Goal: Task Accomplishment & Management: Complete application form

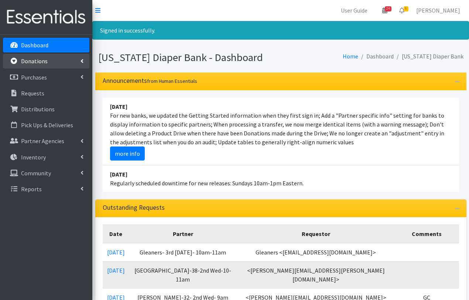
click at [51, 59] on link "Donations" at bounding box center [46, 61] width 86 height 15
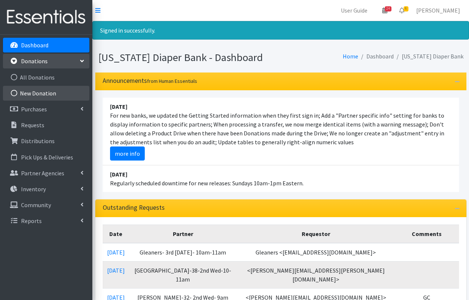
click at [36, 95] on link "New Donation" at bounding box center [46, 93] width 86 height 15
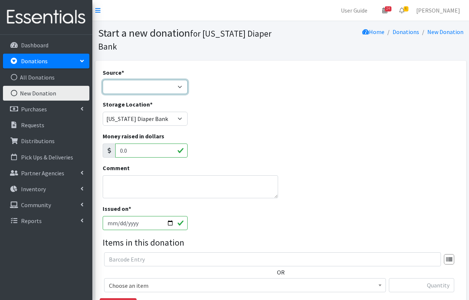
select select "Donation Site"
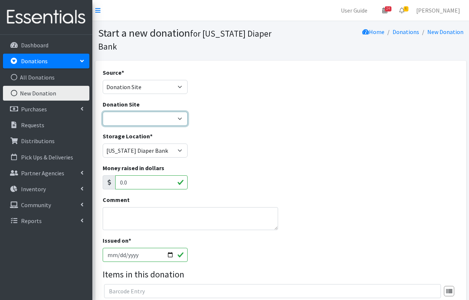
select select "1054"
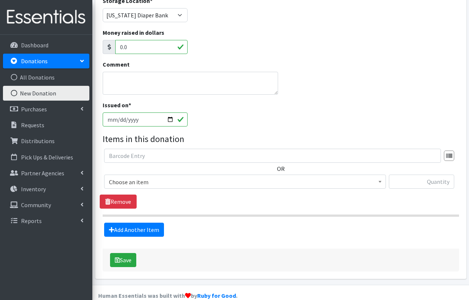
scroll to position [135, 0]
click at [152, 177] on span "Choose an item" at bounding box center [245, 182] width 272 height 10
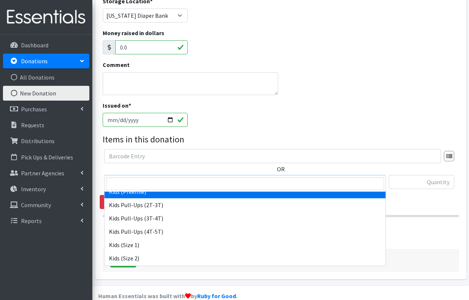
scroll to position [55, 0]
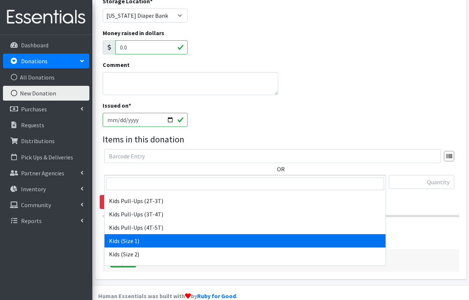
select select "3401"
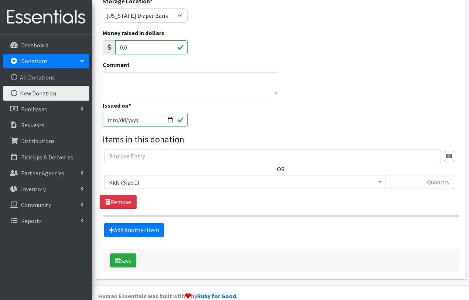
click at [414, 175] on input "text" at bounding box center [421, 182] width 65 height 14
type input "430"
click at [141, 223] on link "Add Another Item" at bounding box center [134, 230] width 60 height 14
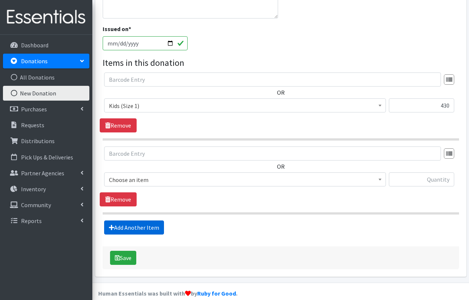
scroll to position [209, 0]
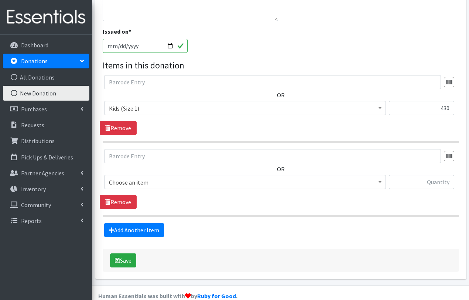
click at [153, 177] on span "Choose an item" at bounding box center [245, 182] width 272 height 10
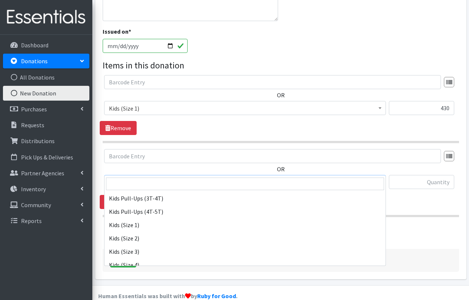
scroll to position [71, 0]
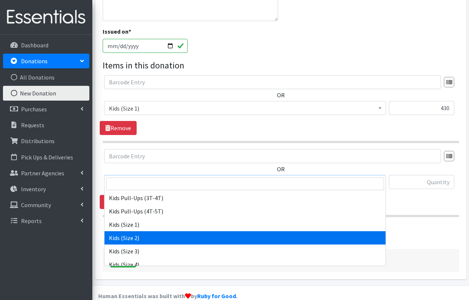
select select "3420"
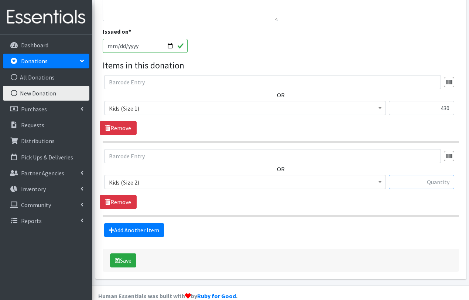
click at [425, 175] on input "text" at bounding box center [421, 182] width 65 height 14
type input "636"
click at [135, 223] on link "Add Another Item" at bounding box center [134, 230] width 60 height 14
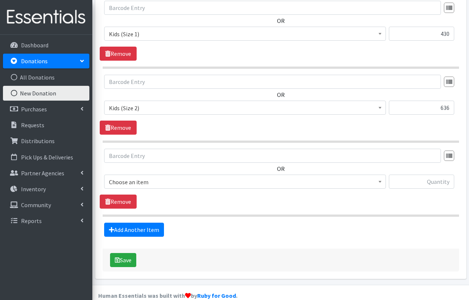
scroll to position [283, 0]
click at [159, 177] on span "Choose an item" at bounding box center [245, 182] width 272 height 10
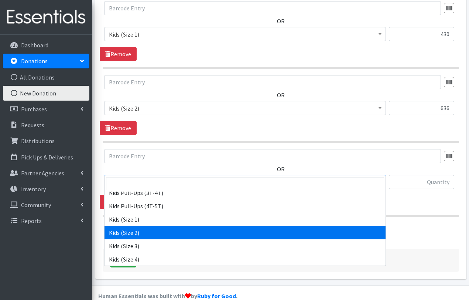
scroll to position [77, 0]
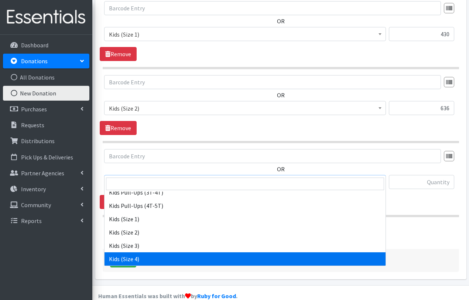
select select "3394"
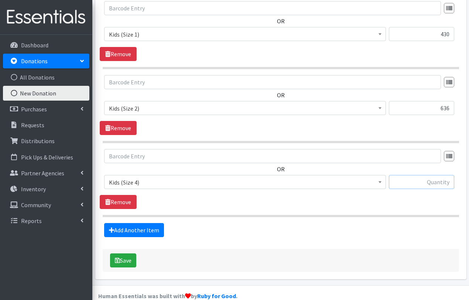
click at [423, 175] on input "text" at bounding box center [421, 182] width 65 height 14
type input "6"
click at [136, 223] on link "Add Another Item" at bounding box center [134, 230] width 60 height 14
click at [187, 177] on span "Choose an item" at bounding box center [245, 182] width 272 height 10
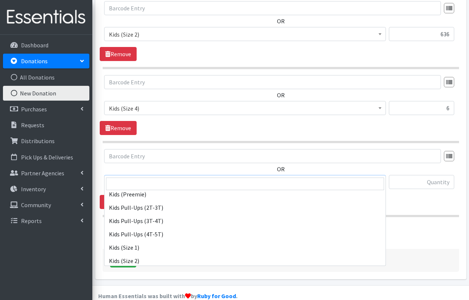
scroll to position [51, 0]
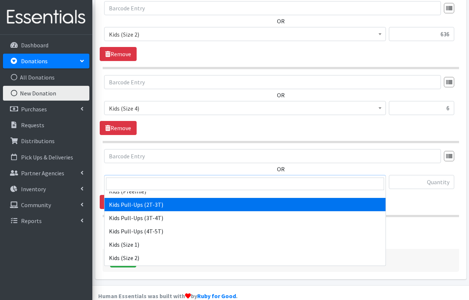
select select "3415"
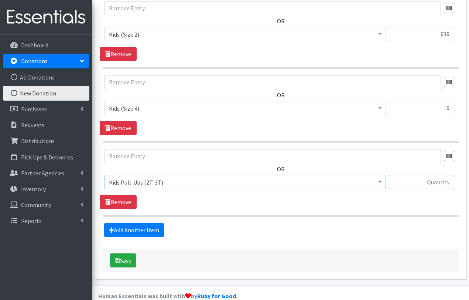
click at [440, 175] on input "text" at bounding box center [421, 182] width 65 height 14
type input "33"
click at [149, 223] on link "Add Another Item" at bounding box center [134, 230] width 60 height 14
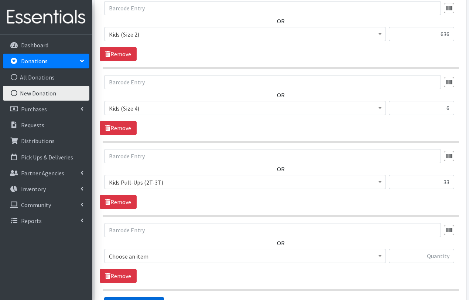
scroll to position [430, 0]
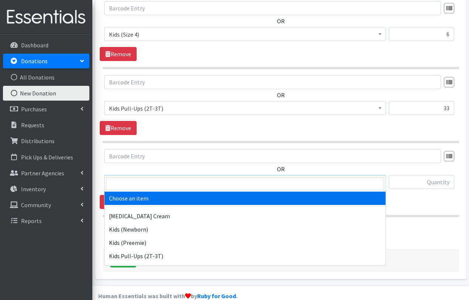
click at [175, 177] on span "Choose an item" at bounding box center [245, 182] width 272 height 10
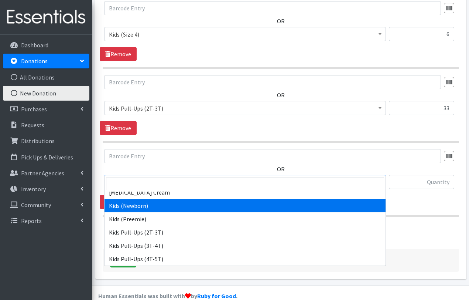
scroll to position [27, 0]
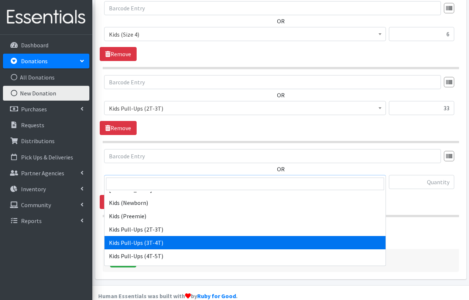
select select "3417"
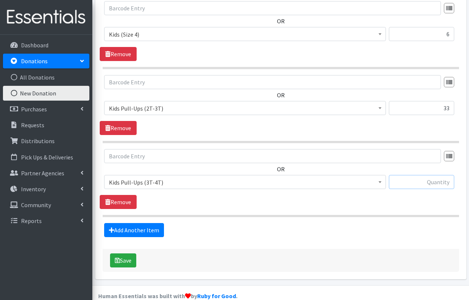
click at [420, 175] on input "text" at bounding box center [421, 182] width 65 height 14
type input "3"
click at [151, 223] on link "Add Another Item" at bounding box center [134, 230] width 60 height 14
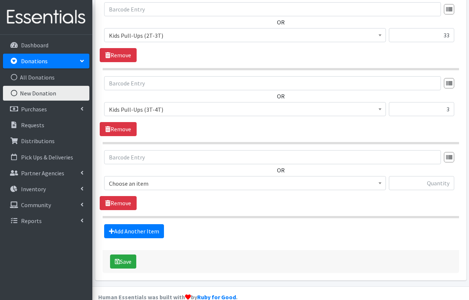
scroll to position [504, 0]
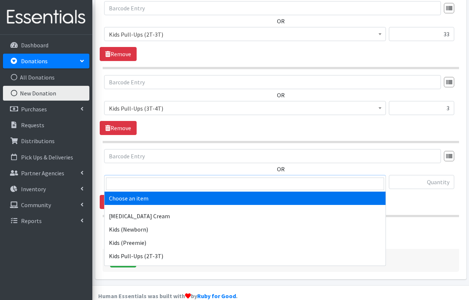
click at [172, 177] on span "Choose an item" at bounding box center [245, 182] width 272 height 10
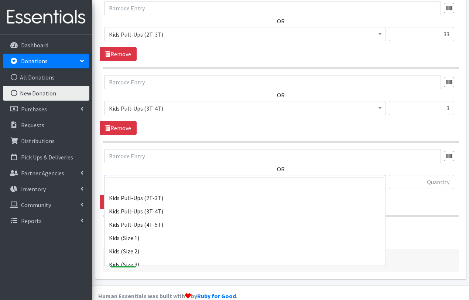
scroll to position [59, 0]
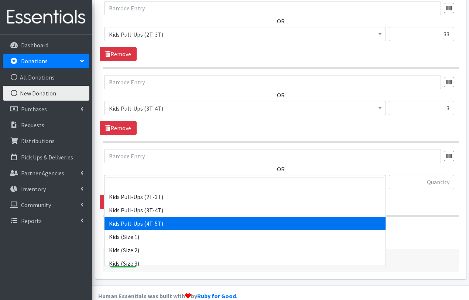
select select "3408"
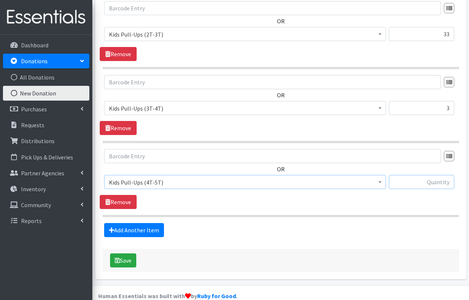
click at [430, 175] on input "text" at bounding box center [421, 182] width 65 height 14
type input "33"
click at [127, 253] on button "Save" at bounding box center [123, 260] width 26 height 14
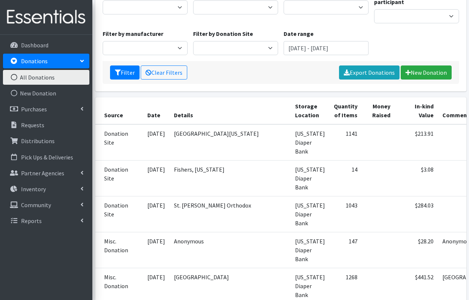
scroll to position [109, 0]
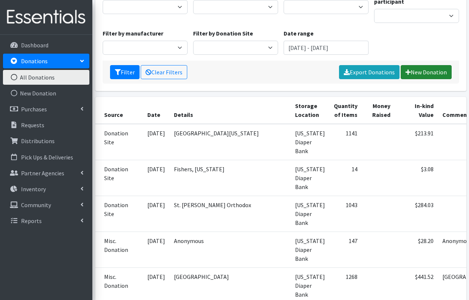
click at [409, 72] on icon at bounding box center [408, 72] width 5 height 6
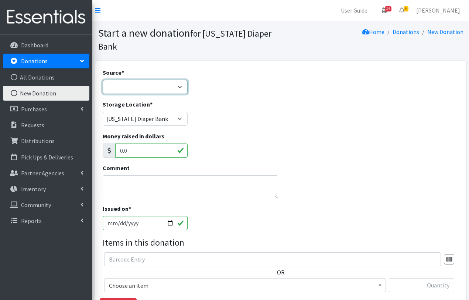
select select "Donation Site"
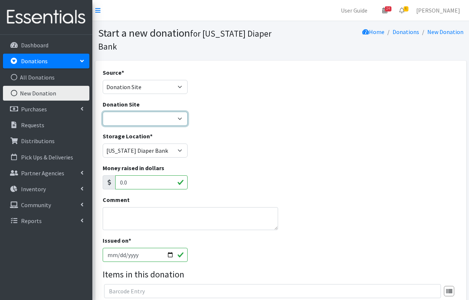
select select "837"
click at [135, 213] on textarea "Comment" at bounding box center [190, 218] width 175 height 23
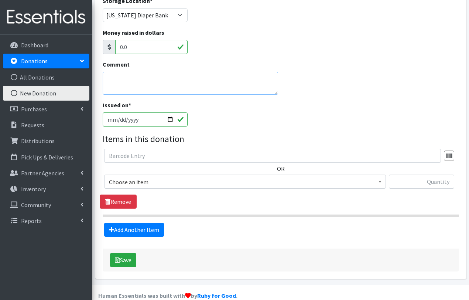
scroll to position [135, 0]
click at [138, 177] on span "Choose an item" at bounding box center [245, 182] width 272 height 10
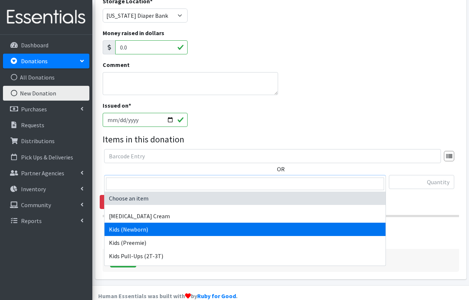
select select "3400"
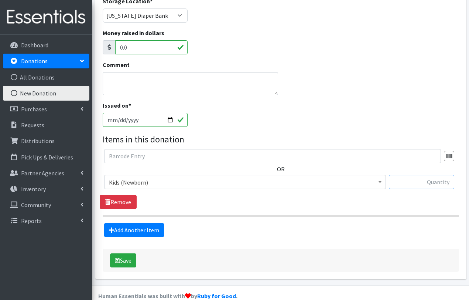
click at [426, 175] on input "text" at bounding box center [421, 182] width 65 height 14
type input "62"
click at [128, 223] on link "Add Another Item" at bounding box center [134, 230] width 60 height 14
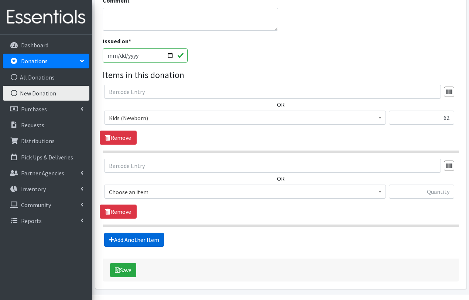
scroll to position [209, 0]
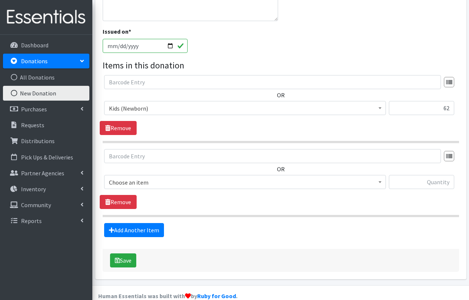
click at [150, 177] on span "Choose an item" at bounding box center [245, 182] width 272 height 10
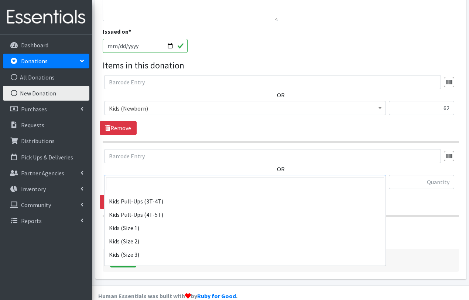
scroll to position [79, 0]
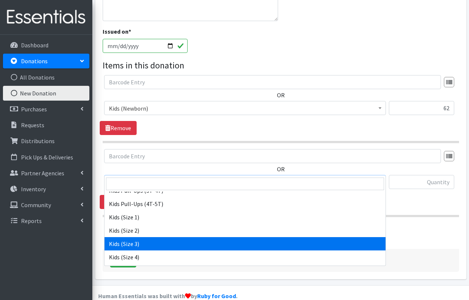
select select "3393"
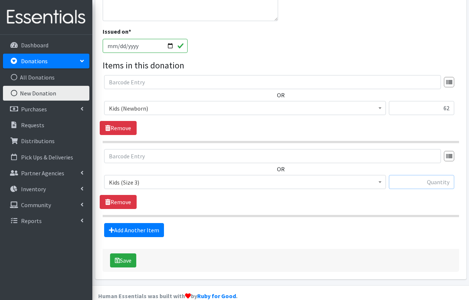
click at [422, 175] on input "text" at bounding box center [421, 182] width 65 height 14
type input "152"
click at [119, 223] on link "Add Another Item" at bounding box center [134, 230] width 60 height 14
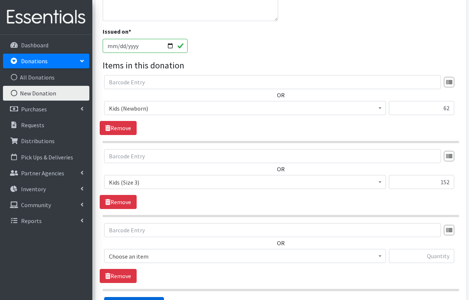
scroll to position [283, 0]
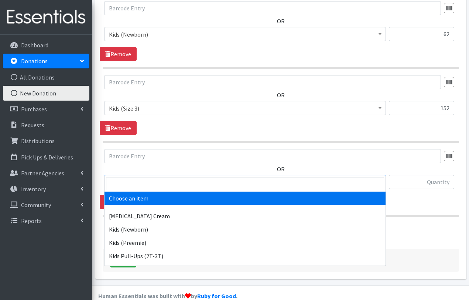
click at [205, 177] on span "Choose an item" at bounding box center [245, 182] width 272 height 10
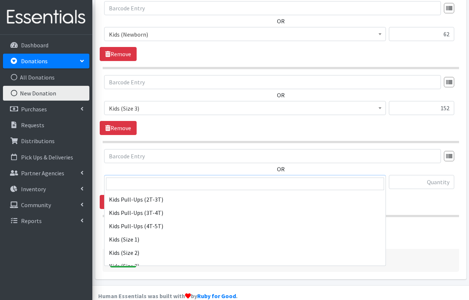
scroll to position [76, 0]
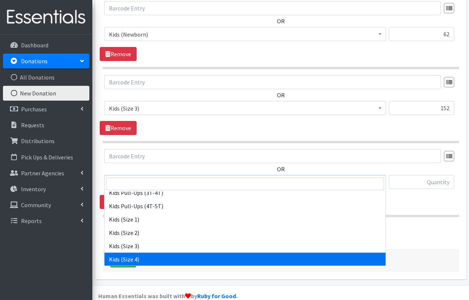
select select "3394"
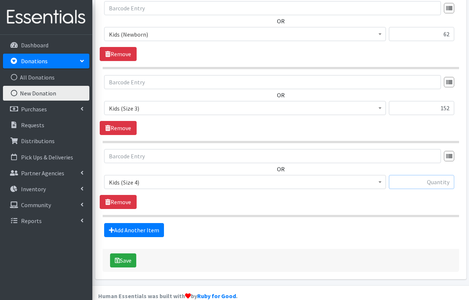
click at [415, 175] on input "text" at bounding box center [421, 182] width 65 height 14
type input "100"
click at [131, 223] on link "Add Another Item" at bounding box center [134, 230] width 60 height 14
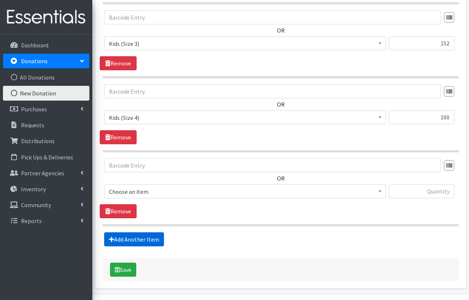
scroll to position [356, 0]
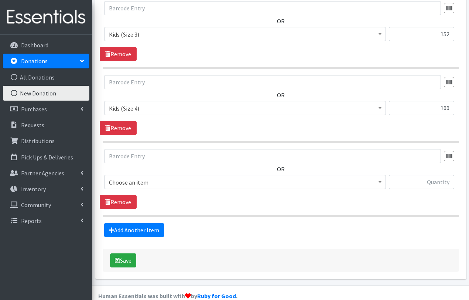
click at [183, 177] on span "Choose an item" at bounding box center [245, 182] width 272 height 10
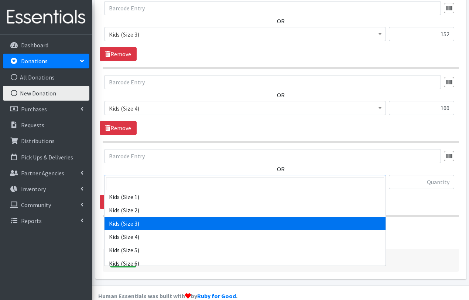
scroll to position [104, 0]
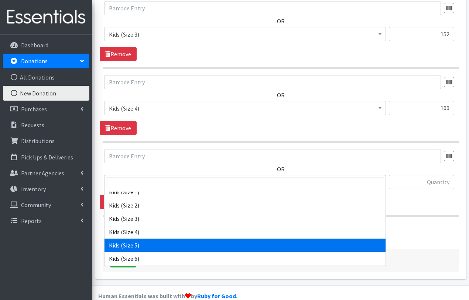
select select "3407"
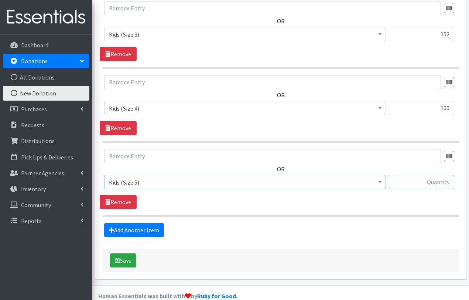
click at [410, 175] on input "text" at bounding box center [421, 182] width 65 height 14
type input "57"
click at [136, 223] on link "Add Another Item" at bounding box center [134, 230] width 60 height 14
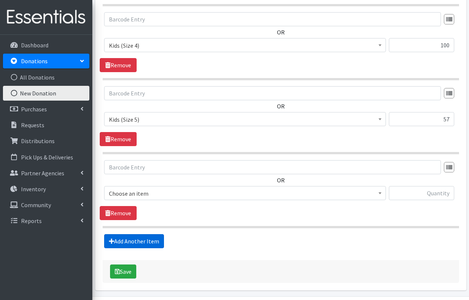
scroll to position [430, 0]
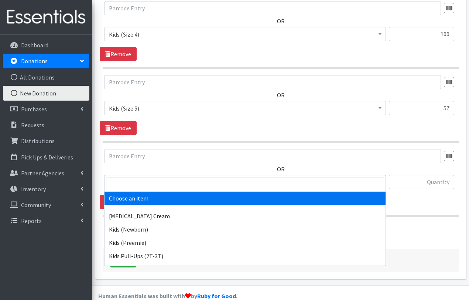
click at [174, 177] on span "Choose an item" at bounding box center [245, 182] width 272 height 10
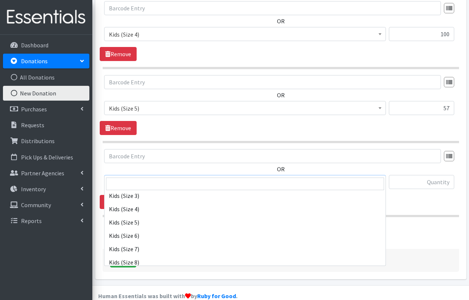
scroll to position [127, 0]
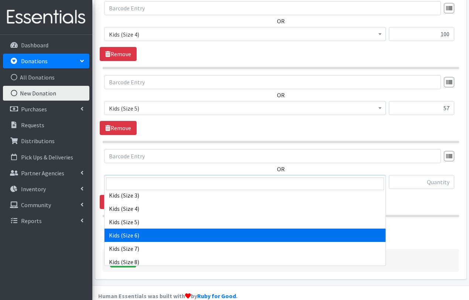
select select "3419"
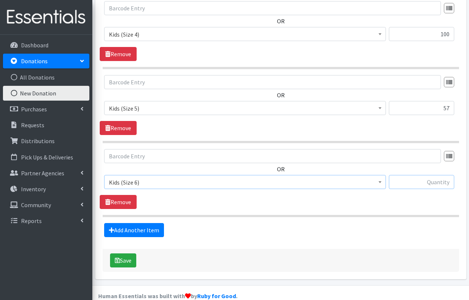
click at [416, 175] on input "text" at bounding box center [421, 182] width 65 height 14
type input "113"
click at [124, 223] on link "Add Another Item" at bounding box center [134, 230] width 60 height 14
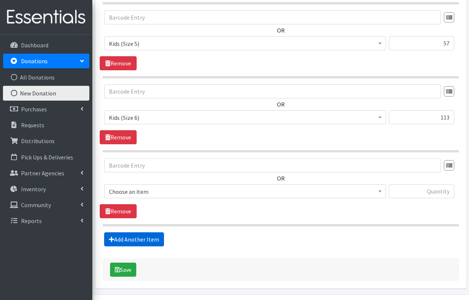
scroll to position [504, 0]
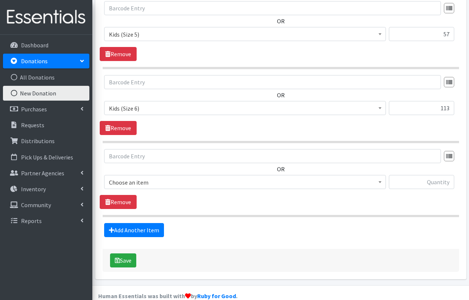
click at [160, 175] on span "Choose an item" at bounding box center [245, 182] width 282 height 14
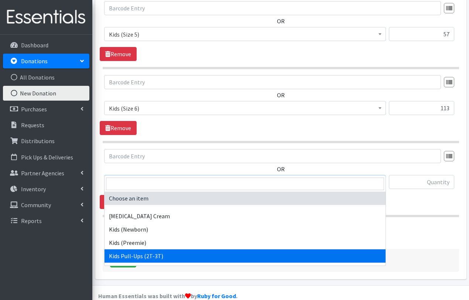
select select "3415"
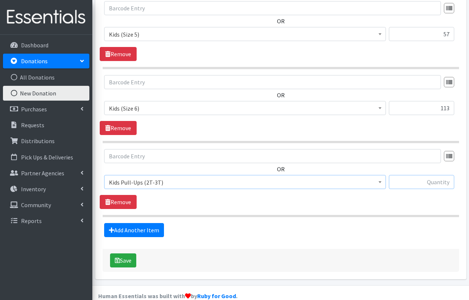
click at [431, 175] on input "text" at bounding box center [421, 182] width 65 height 14
type input "296"
click at [134, 223] on link "Add Another Item" at bounding box center [134, 230] width 60 height 14
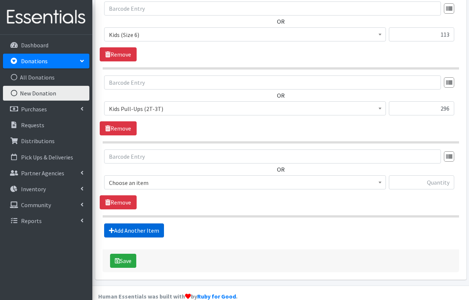
scroll to position [578, 0]
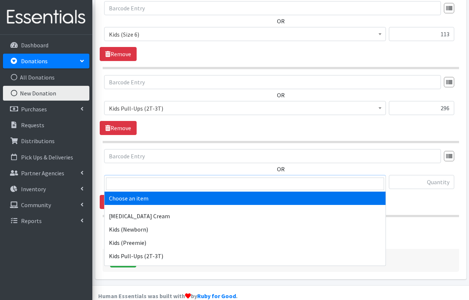
click at [175, 177] on span "Choose an item" at bounding box center [245, 182] width 272 height 10
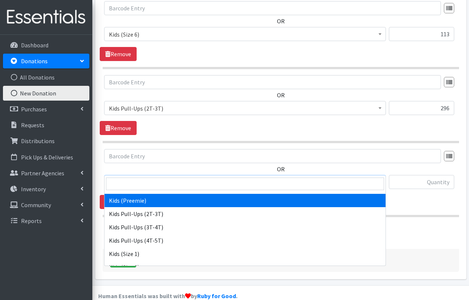
scroll to position [43, 0]
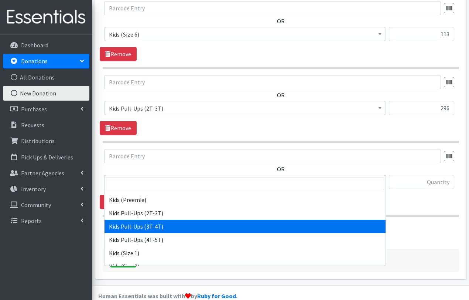
select select "3417"
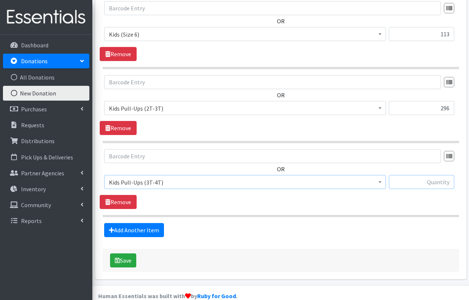
click at [425, 175] on input "text" at bounding box center [421, 182] width 65 height 14
type input "57"
click at [130, 223] on link "Add Another Item" at bounding box center [134, 230] width 60 height 14
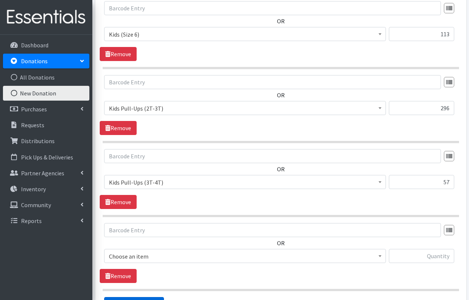
scroll to position [652, 0]
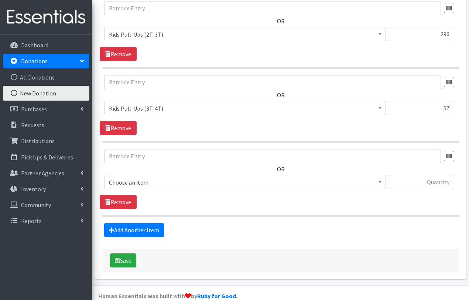
click at [167, 177] on span "Choose an item" at bounding box center [245, 182] width 272 height 10
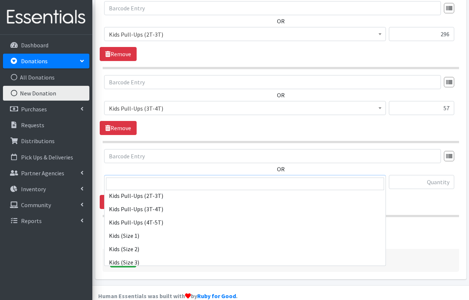
scroll to position [61, 0]
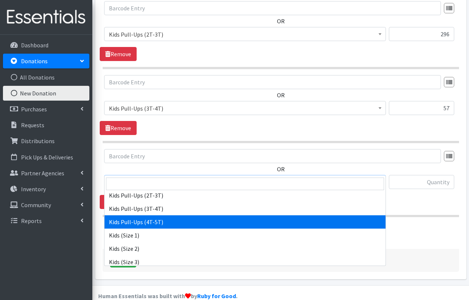
select select "3408"
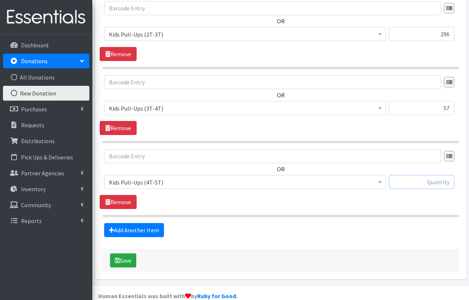
click at [412, 175] on input "text" at bounding box center [421, 182] width 65 height 14
type input "135"
click at [132, 223] on link "Add Another Item" at bounding box center [134, 230] width 60 height 14
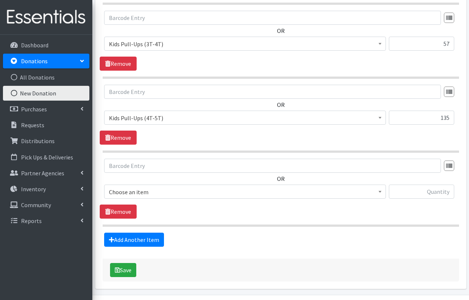
scroll to position [726, 0]
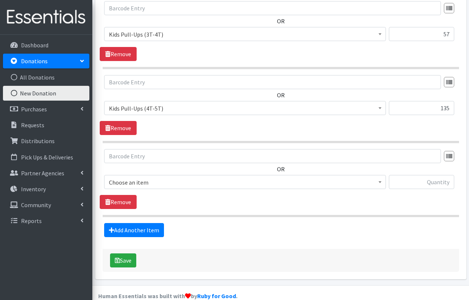
click at [161, 177] on span "Choose an item" at bounding box center [245, 182] width 272 height 10
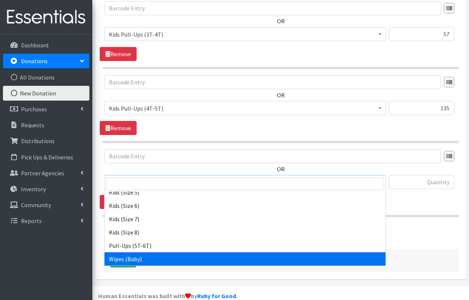
scroll to position [157, 0]
select select "3418"
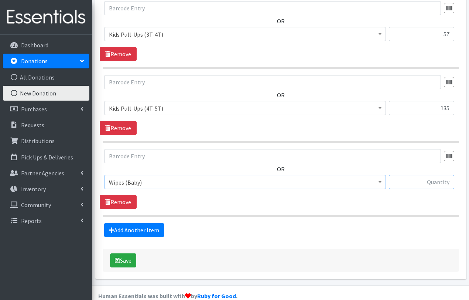
click at [432, 175] on input "text" at bounding box center [421, 182] width 65 height 14
type input "3"
click at [126, 253] on button "Save" at bounding box center [123, 260] width 26 height 14
